Goal: Information Seeking & Learning: Learn about a topic

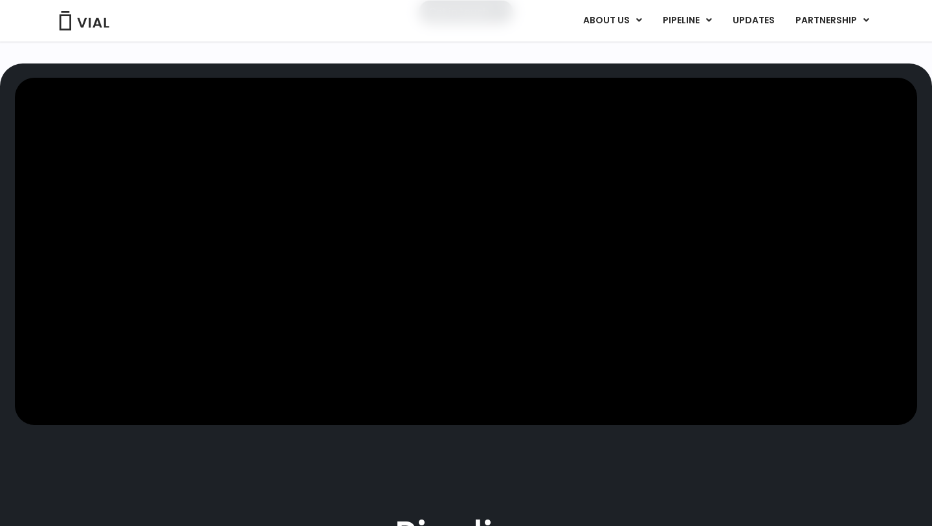
scroll to position [324, 0]
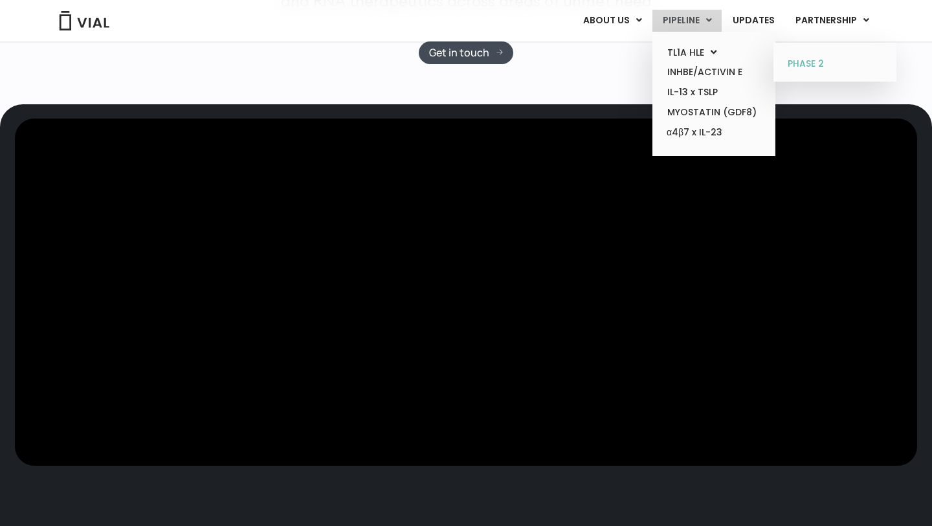
click at [814, 64] on link "PHASE 2" at bounding box center [834, 64] width 113 height 21
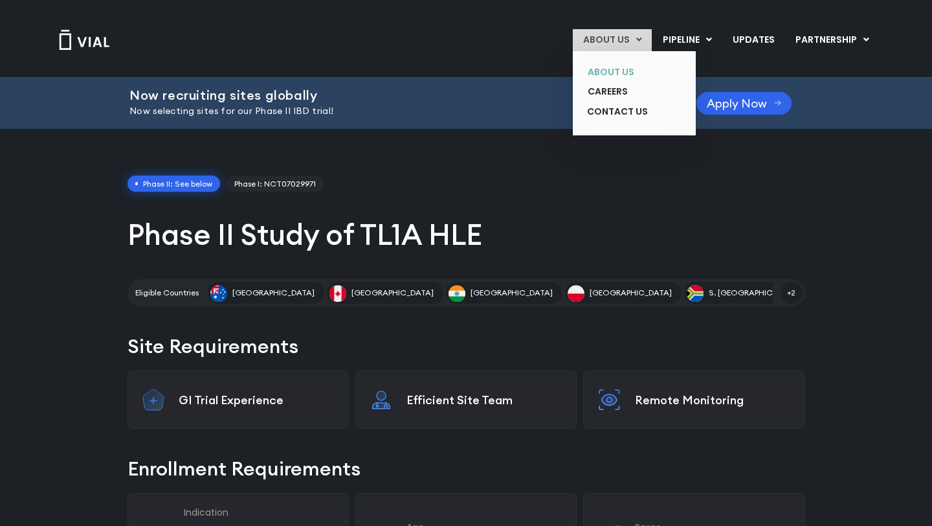
click at [603, 69] on link "ABOUT US" at bounding box center [624, 72] width 95 height 20
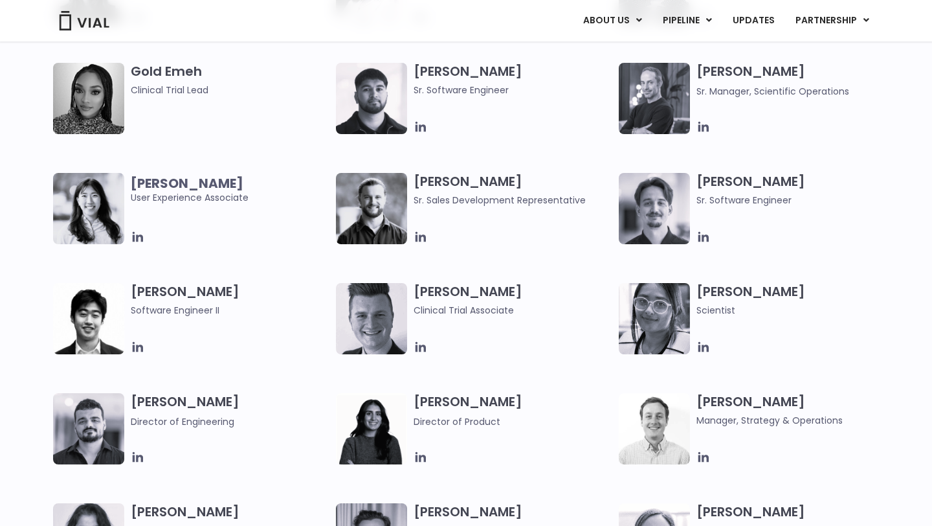
scroll to position [1392, 0]
